Goal: Browse casually: Explore the website without a specific task or goal

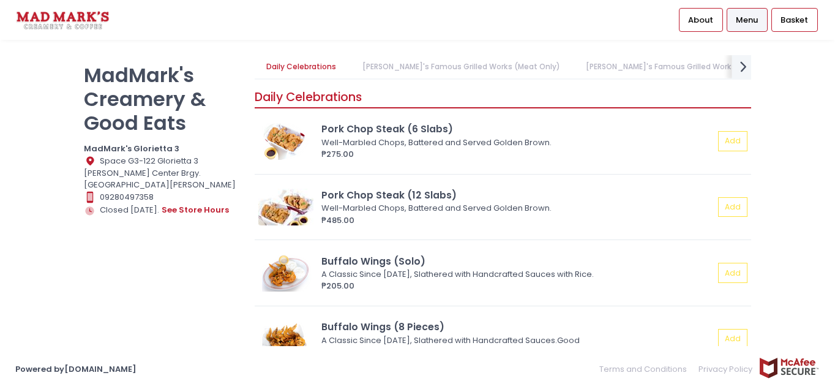
click at [740, 66] on icon "next Created with Sketch." at bounding box center [744, 67] width 18 height 18
click at [258, 63] on icon "prev Created with Sketch." at bounding box center [262, 67] width 18 height 18
click at [261, 64] on icon "prev Created with Sketch." at bounding box center [262, 67] width 18 height 18
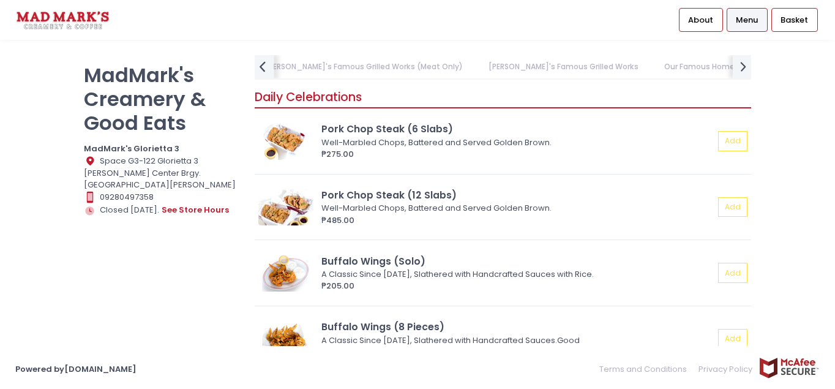
scroll to position [0, 94]
click at [266, 67] on icon "prev Created with Sketch." at bounding box center [262, 67] width 18 height 18
click at [742, 69] on icon "next Created with Sketch." at bounding box center [744, 67] width 18 height 18
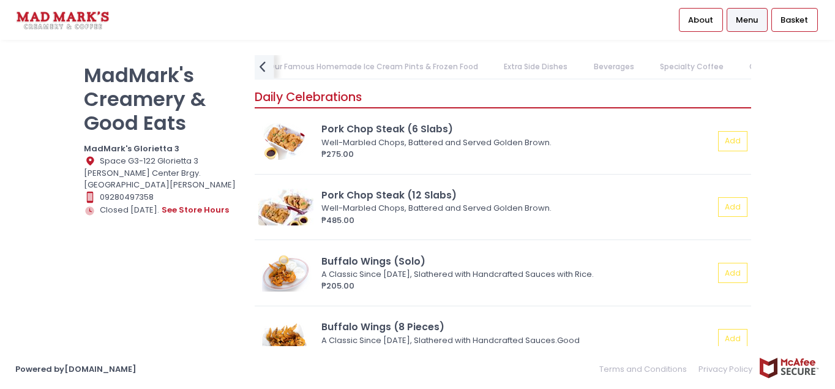
click at [263, 65] on icon "prev Created with Sketch." at bounding box center [262, 67] width 18 height 18
click at [744, 72] on icon "next Created with Sketch." at bounding box center [744, 67] width 18 height 18
click at [744, 72] on link "Oatmilk Series" at bounding box center [776, 66] width 79 height 23
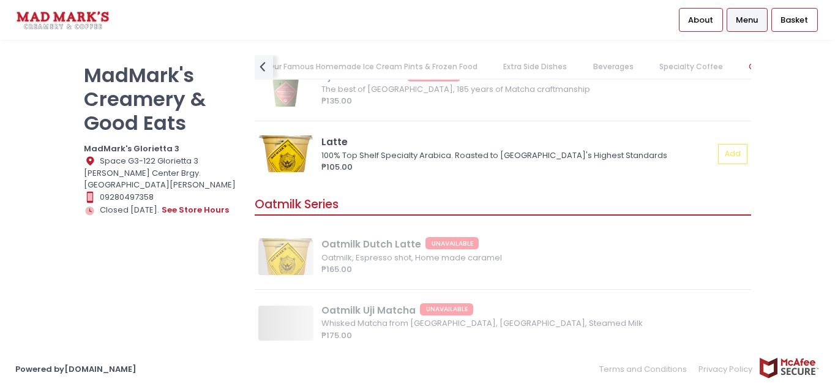
scroll to position [2857, 0]
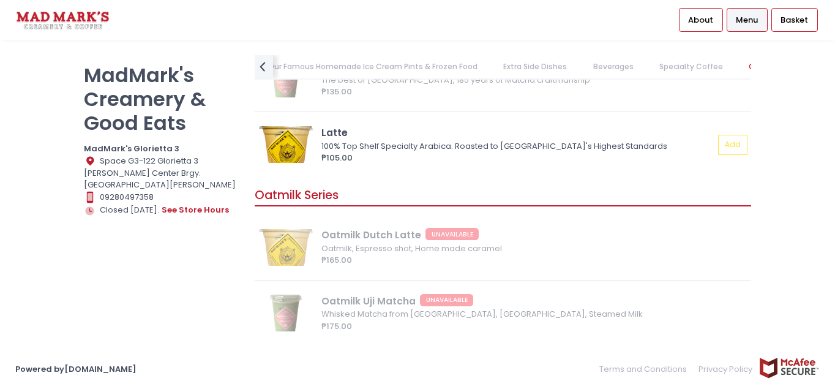
click at [299, 62] on link "Our Famous Homemade Ice Cream Pints & Frozen Food" at bounding box center [372, 66] width 233 height 23
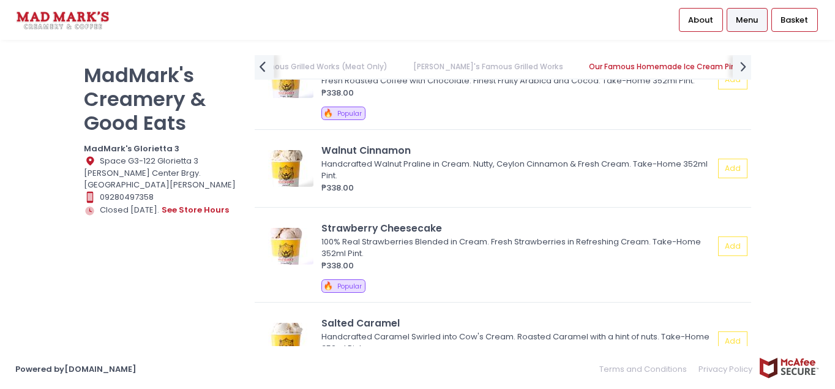
scroll to position [1369, 0]
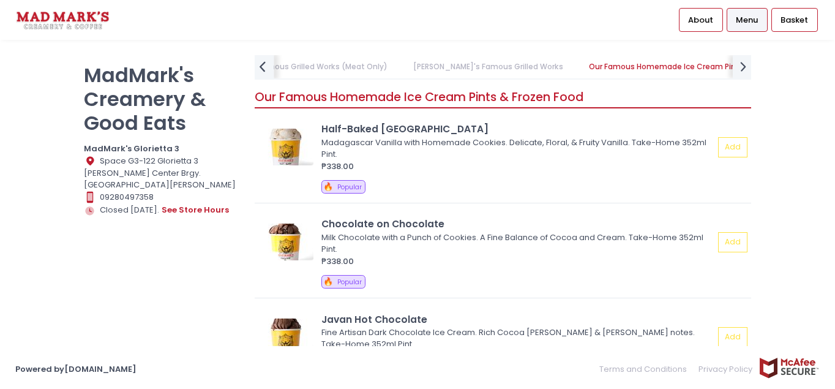
click at [272, 62] on div "prev Created with Sketch." at bounding box center [263, 66] width 20 height 25
click at [271, 62] on link "Daily Celebrations" at bounding box center [302, 66] width 94 height 23
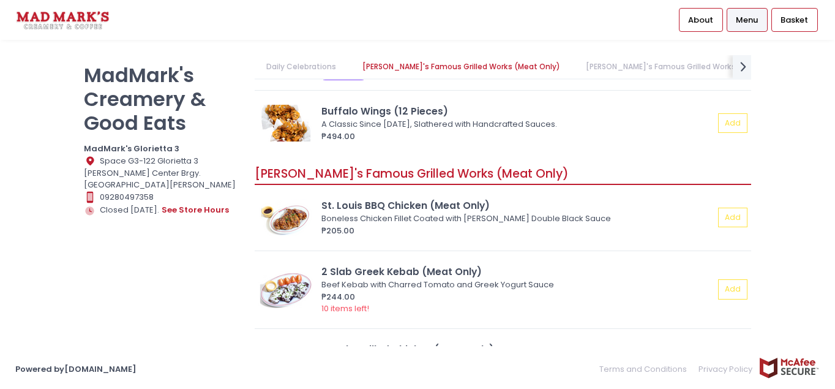
scroll to position [306, 0]
